Goal: Task Accomplishment & Management: Use online tool/utility

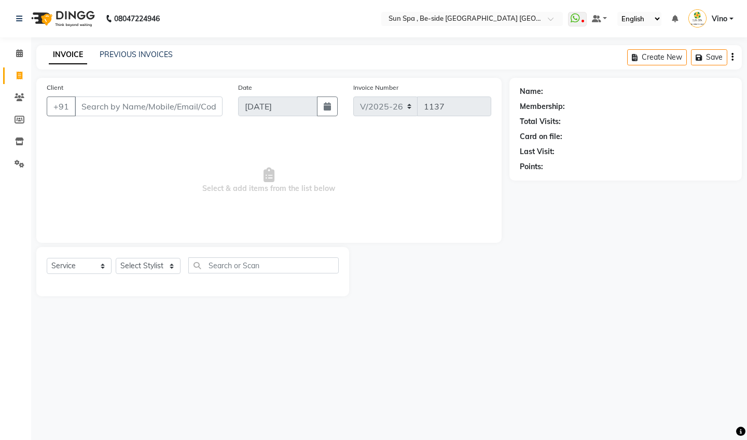
select select "5782"
select select "service"
click at [105, 108] on input "Client" at bounding box center [149, 106] width 148 height 20
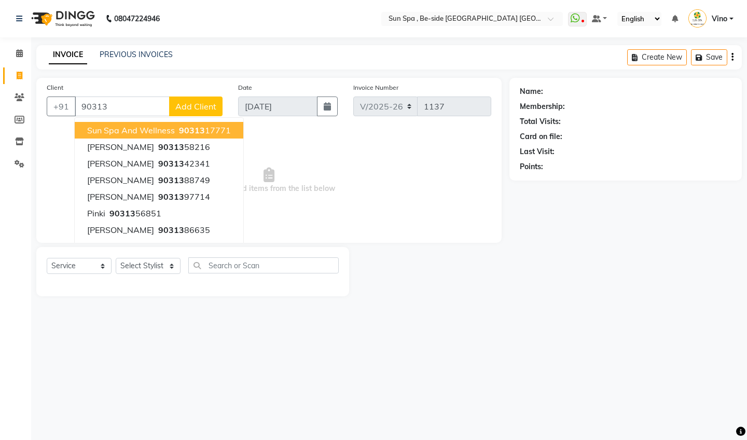
click at [129, 129] on span "sun spa and wellness" at bounding box center [131, 130] width 88 height 10
type input "9031317771"
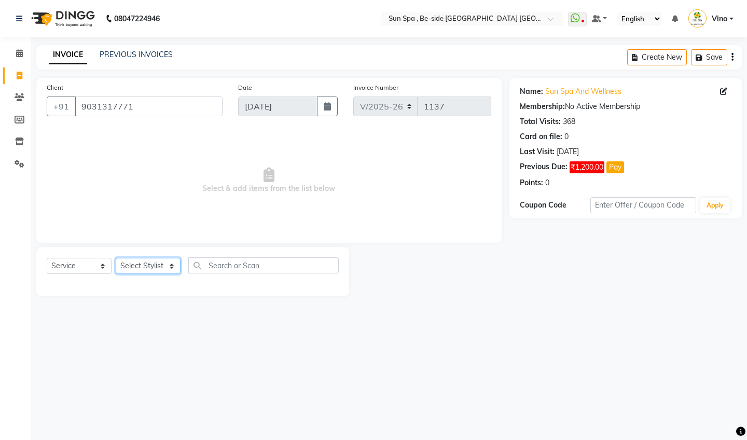
select select "44010"
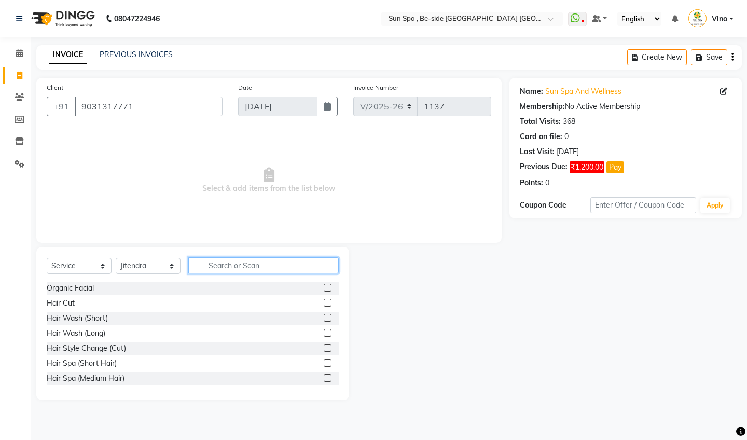
click at [282, 268] on input "text" at bounding box center [263, 265] width 150 height 16
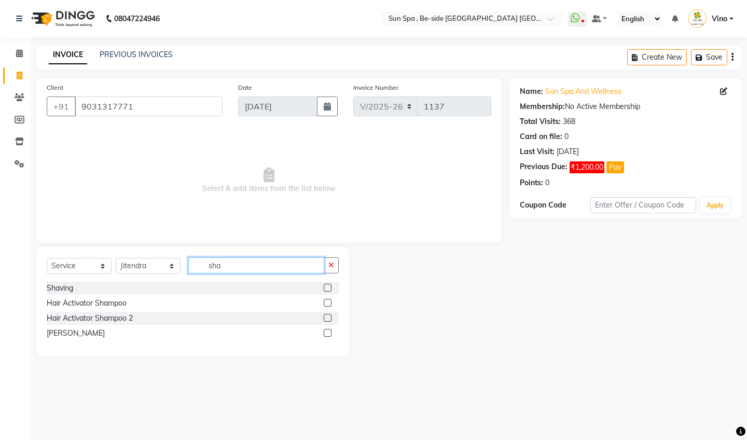
type input "sha"
click at [329, 289] on label at bounding box center [328, 288] width 8 height 8
click at [329, 289] on input "checkbox" at bounding box center [327, 288] width 7 height 7
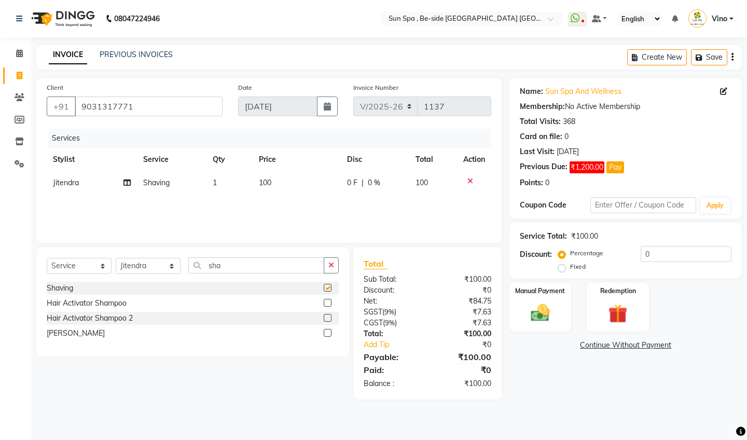
checkbox input "false"
click at [547, 307] on img at bounding box center [540, 312] width 32 height 23
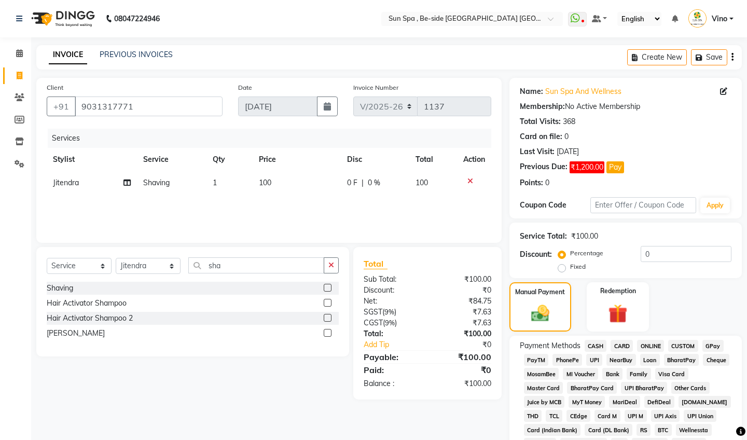
click at [715, 344] on span "GPay" at bounding box center [712, 346] width 21 height 12
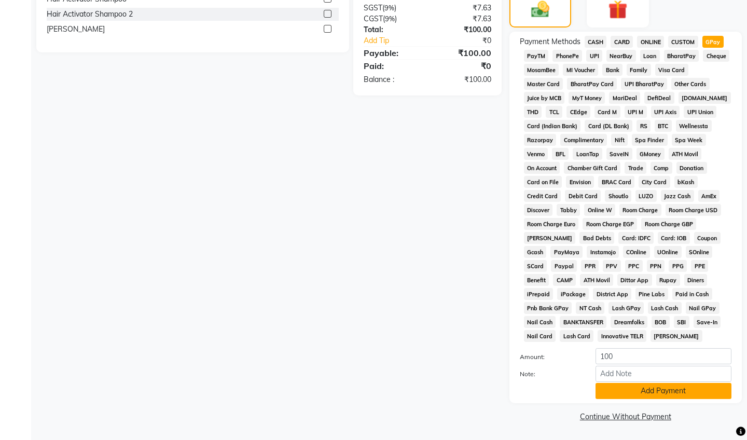
scroll to position [303, 0]
click at [661, 391] on button "Add Payment" at bounding box center [664, 391] width 136 height 16
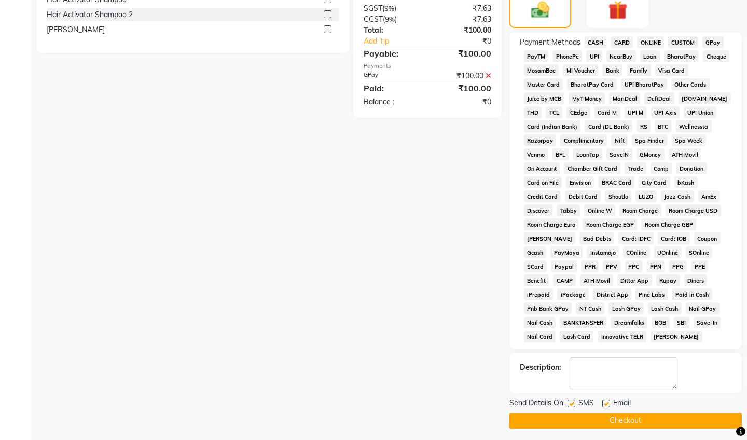
click at [619, 423] on button "Checkout" at bounding box center [625, 420] width 232 height 16
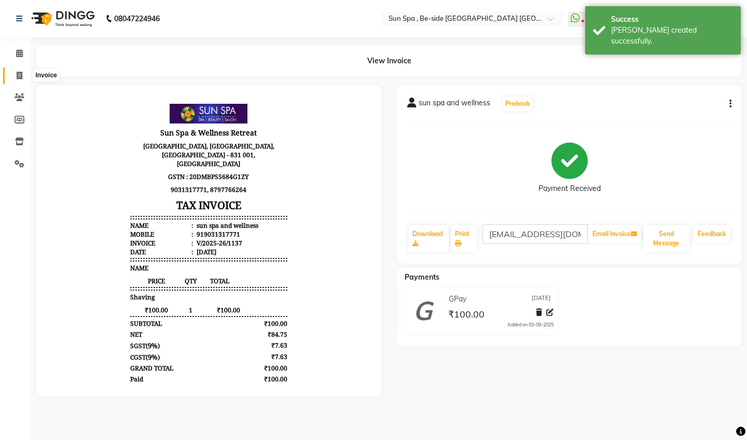
click at [20, 71] on span at bounding box center [19, 76] width 18 height 12
select select "service"
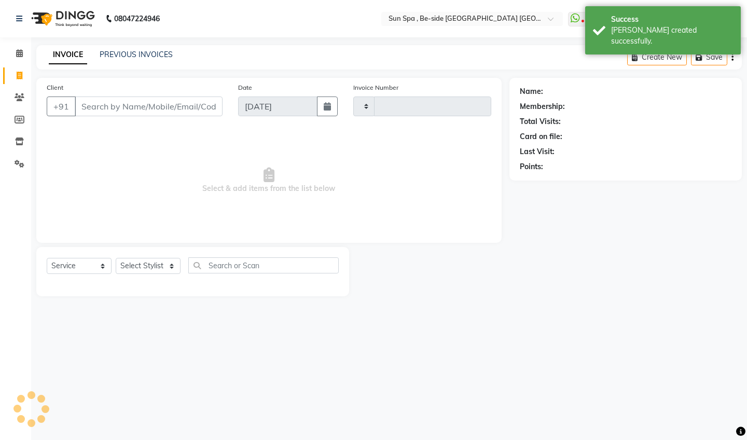
type input "1138"
select select "5782"
click at [22, 54] on icon at bounding box center [19, 53] width 7 height 8
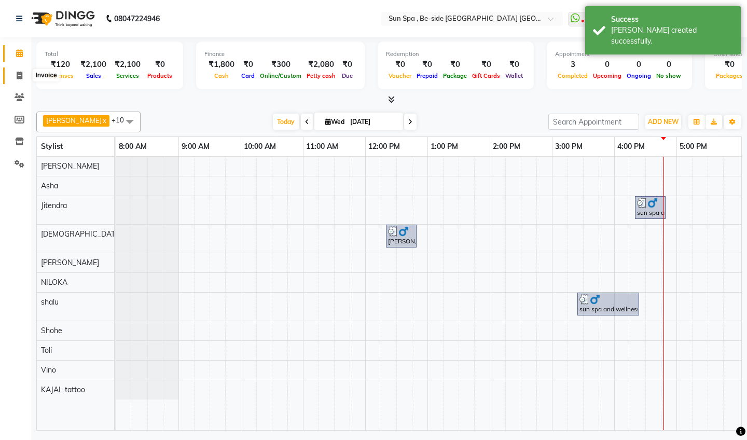
click at [19, 74] on icon at bounding box center [20, 76] width 6 height 8
select select "service"
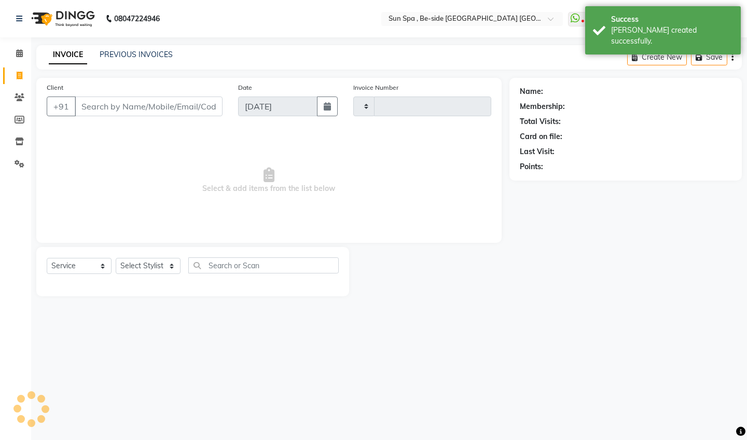
type input "1138"
select select "5782"
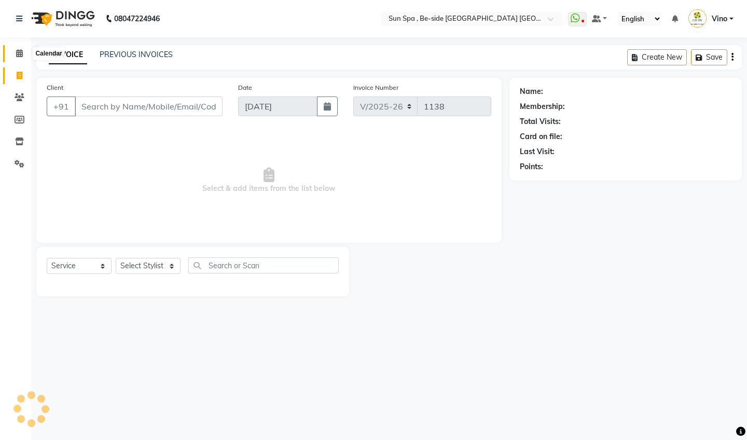
click at [19, 49] on icon at bounding box center [19, 53] width 7 height 8
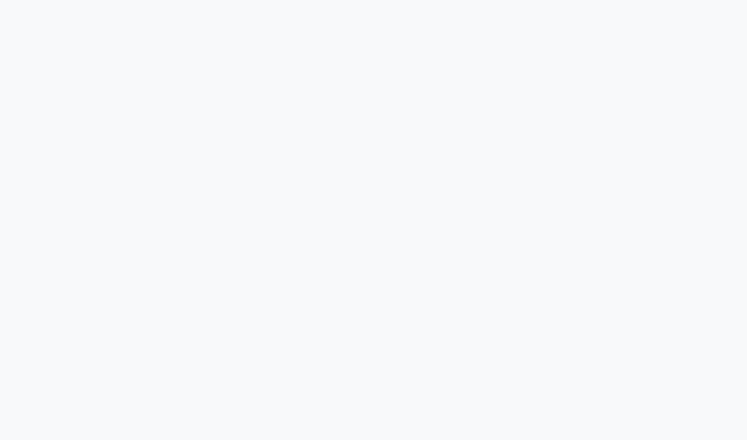
select select "service"
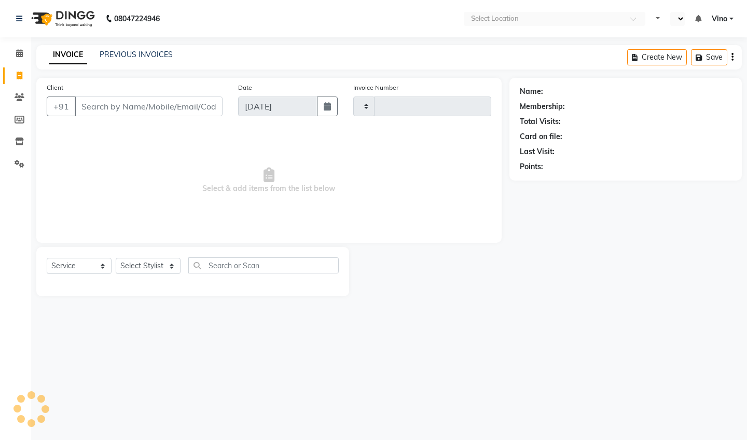
type input "1138"
select select "en"
select select "5782"
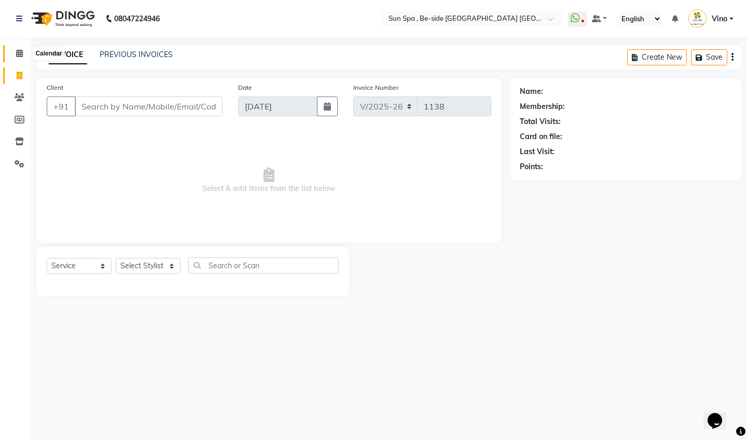
click at [19, 53] on icon at bounding box center [19, 53] width 7 height 8
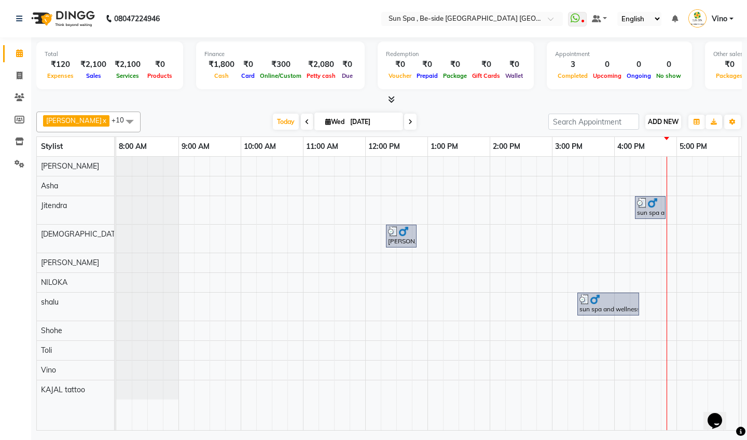
click at [664, 118] on span "ADD NEW" at bounding box center [663, 122] width 31 height 8
click at [698, 168] on link "Add Expense" at bounding box center [723, 167] width 82 height 13
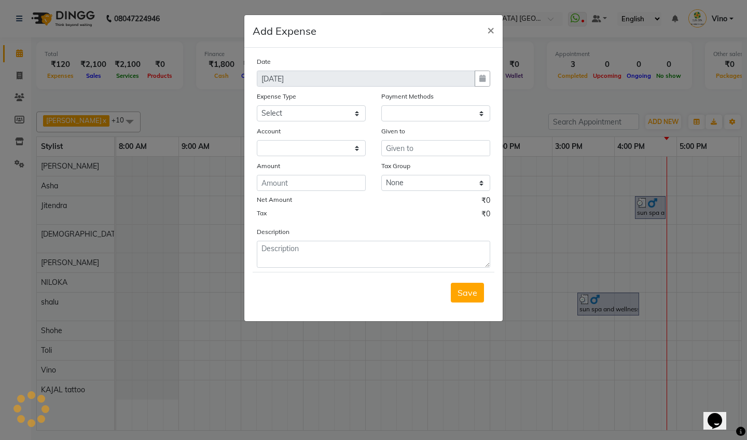
select select "1"
select select "4733"
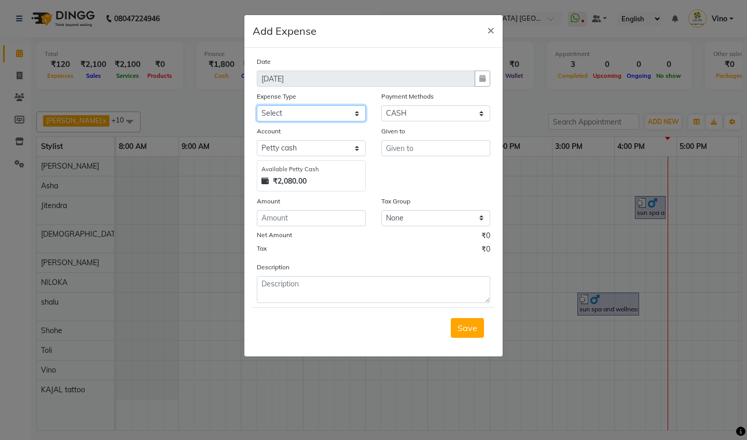
select select "12831"
click at [430, 147] on input "text" at bounding box center [435, 148] width 109 height 16
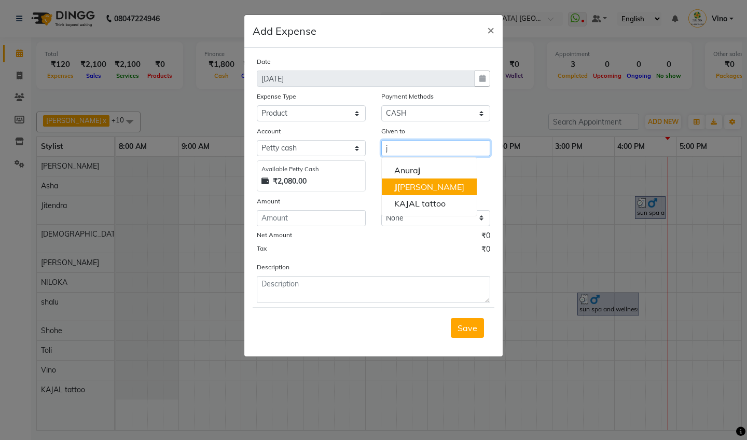
click at [420, 187] on ngb-highlight "[PERSON_NAME]" at bounding box center [429, 187] width 70 height 10
type input "Jitendra"
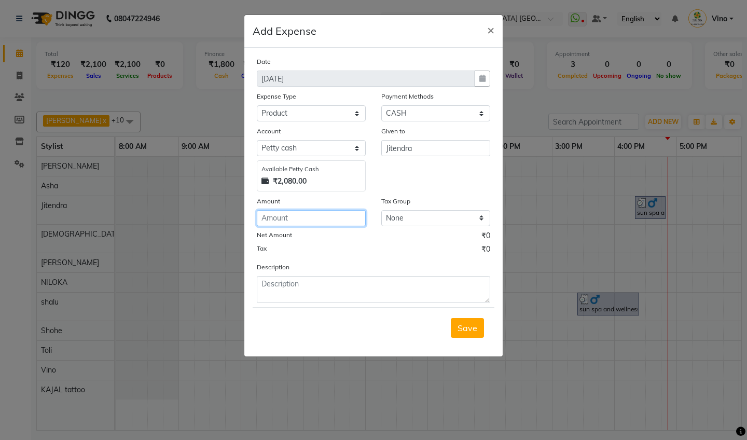
click at [305, 220] on input "number" at bounding box center [311, 218] width 109 height 16
type input "520"
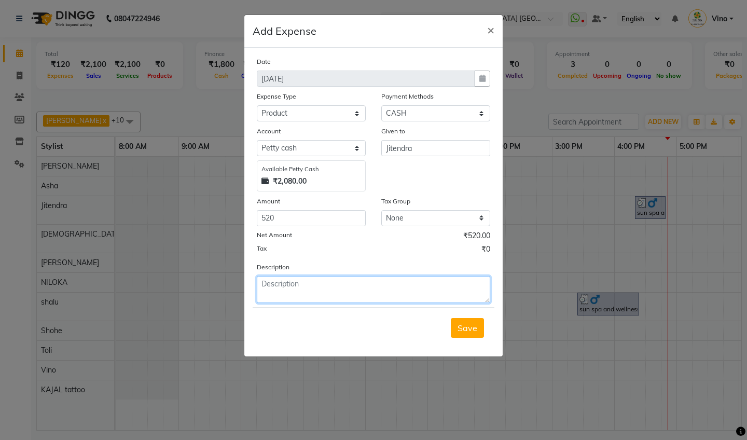
click at [374, 287] on textarea at bounding box center [373, 289] width 233 height 27
type textarea "fum tishu finun"
click at [464, 330] on span "Save" at bounding box center [468, 328] width 20 height 10
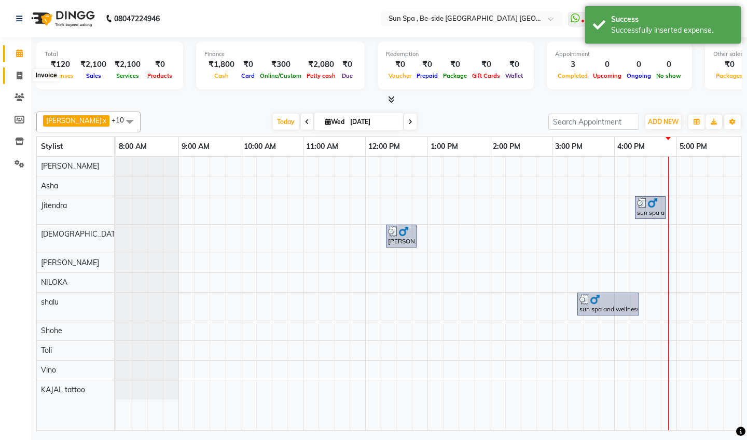
click at [19, 71] on span at bounding box center [19, 76] width 18 height 12
select select "5782"
select select "service"
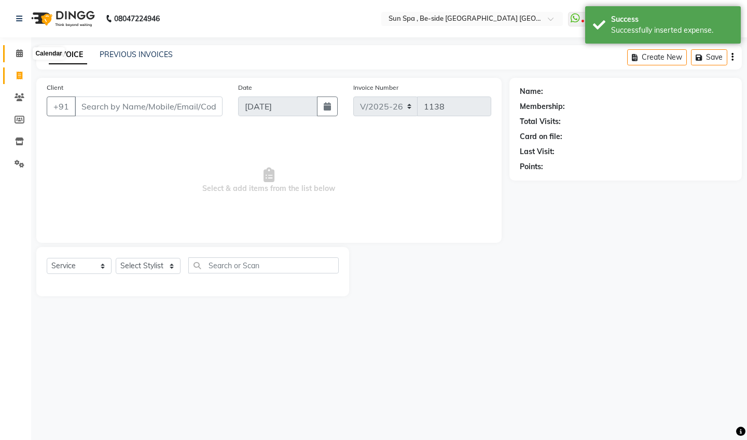
click at [22, 49] on icon at bounding box center [19, 53] width 7 height 8
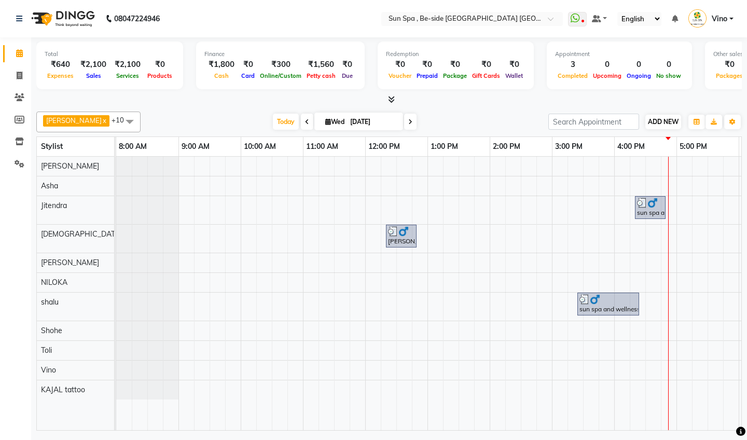
click at [661, 122] on span "ADD NEW" at bounding box center [663, 122] width 31 height 8
click at [703, 169] on link "Add Expense" at bounding box center [723, 167] width 82 height 13
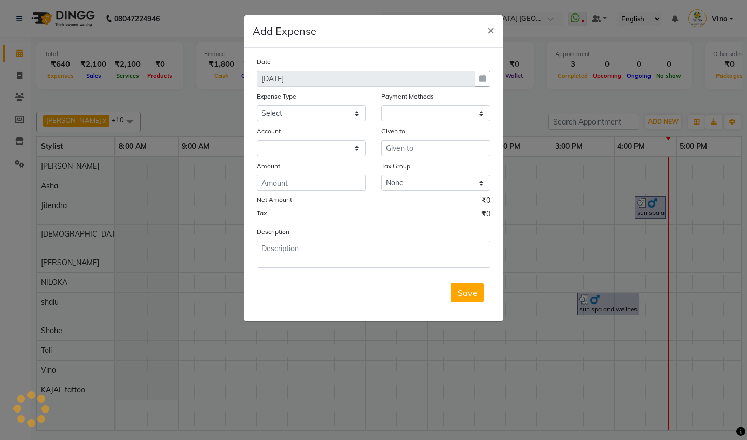
select select "1"
select select "4733"
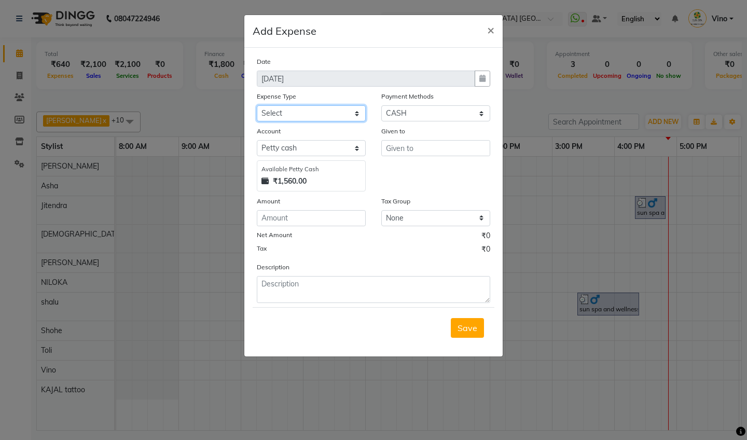
select select "12834"
click at [433, 145] on input "text" at bounding box center [435, 148] width 109 height 16
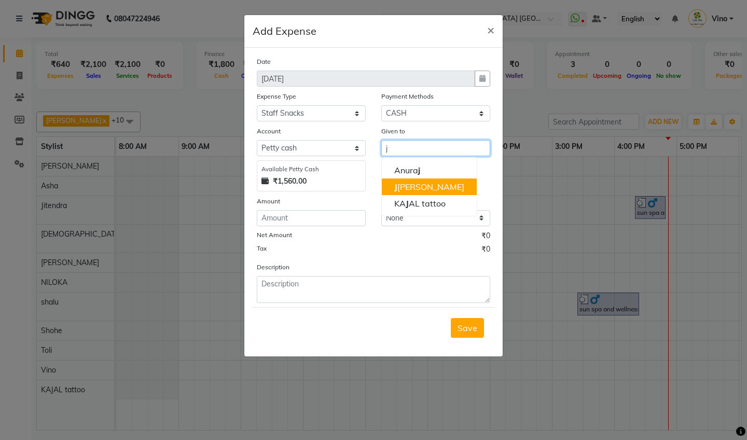
click at [434, 184] on button "[PERSON_NAME]" at bounding box center [429, 186] width 95 height 17
type input "Jitendra"
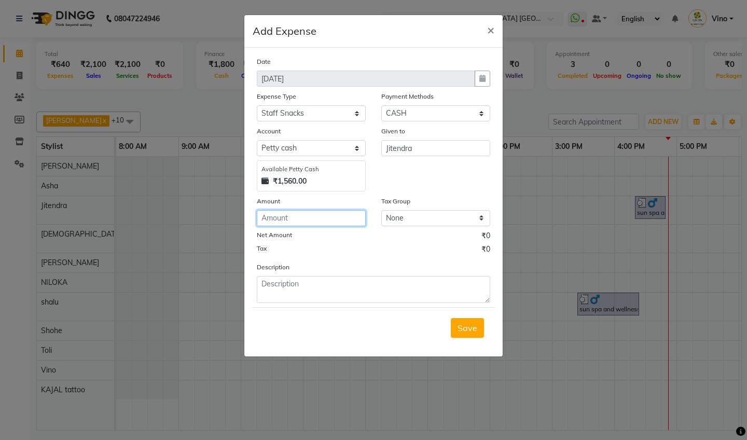
click at [304, 222] on input "number" at bounding box center [311, 218] width 109 height 16
type input "170"
click at [470, 328] on span "Save" at bounding box center [468, 328] width 20 height 10
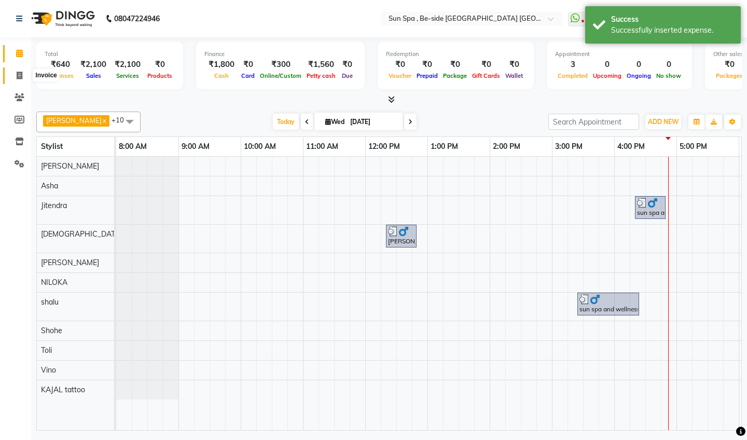
click at [20, 74] on icon at bounding box center [20, 76] width 6 height 8
select select "service"
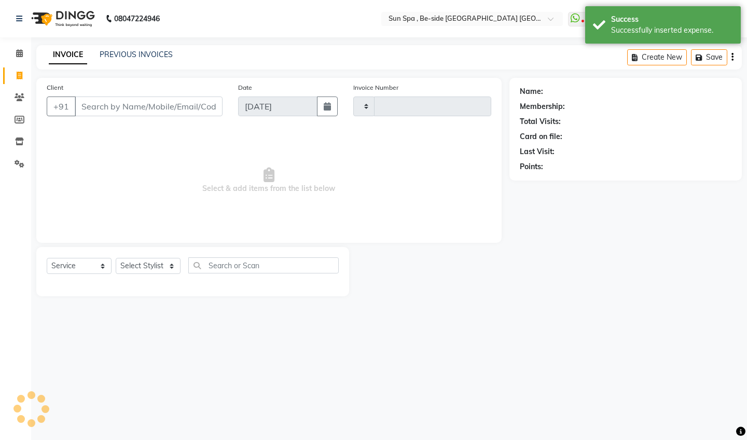
type input "1138"
select select "5782"
click at [20, 57] on icon at bounding box center [19, 53] width 7 height 8
